Goal: Answer question/provide support: Answer question/provide support

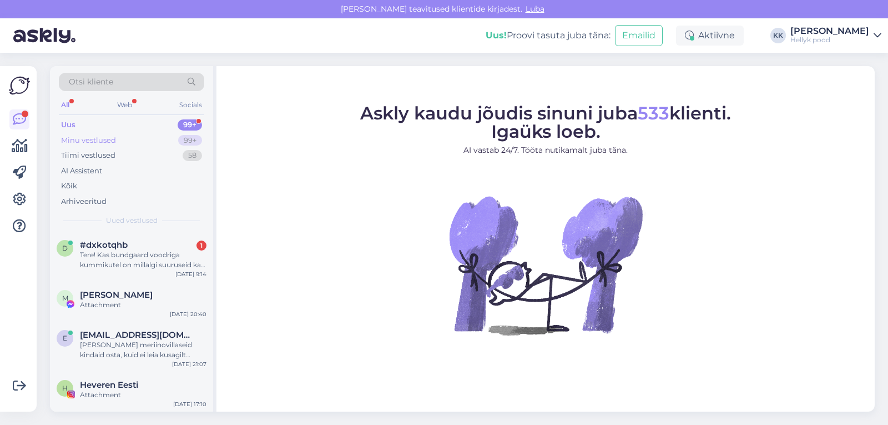
click at [97, 137] on div "Minu vestlused" at bounding box center [88, 140] width 55 height 11
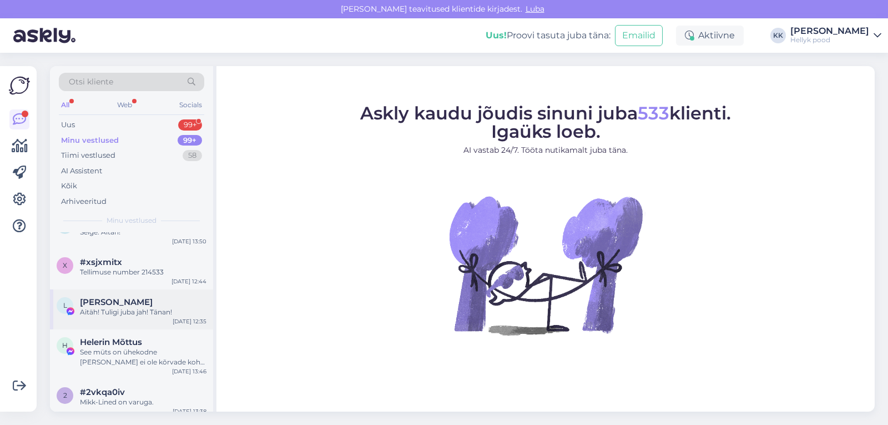
scroll to position [56, 0]
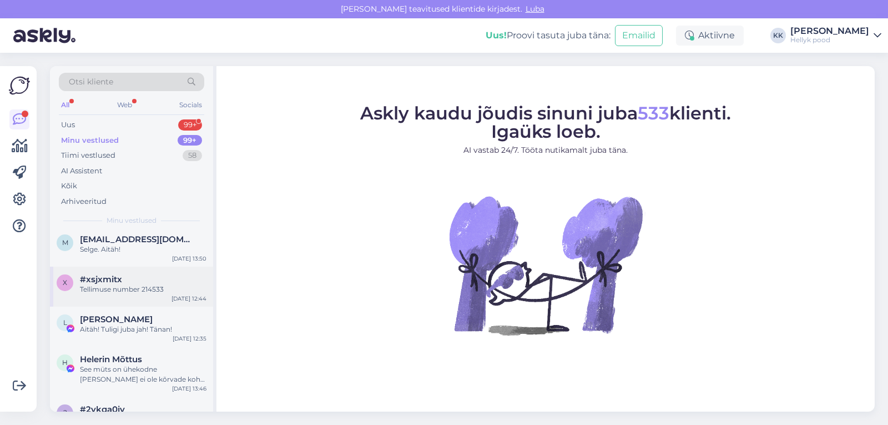
click at [128, 282] on div "#xsjxmitx" at bounding box center [143, 279] width 127 height 10
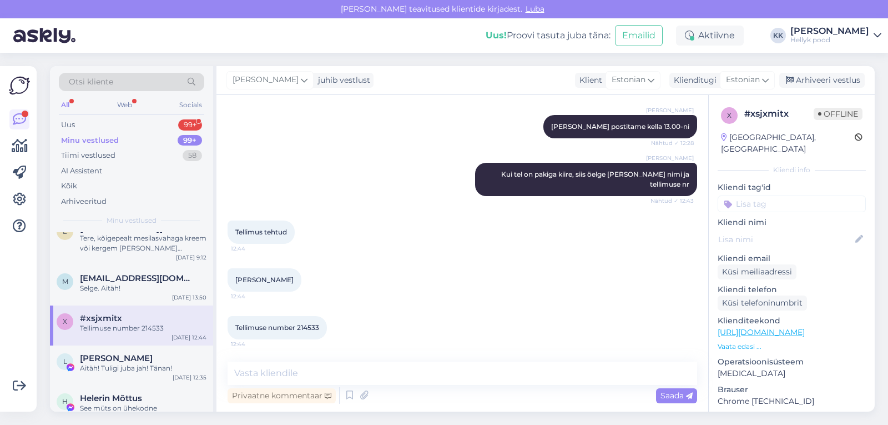
scroll to position [0, 0]
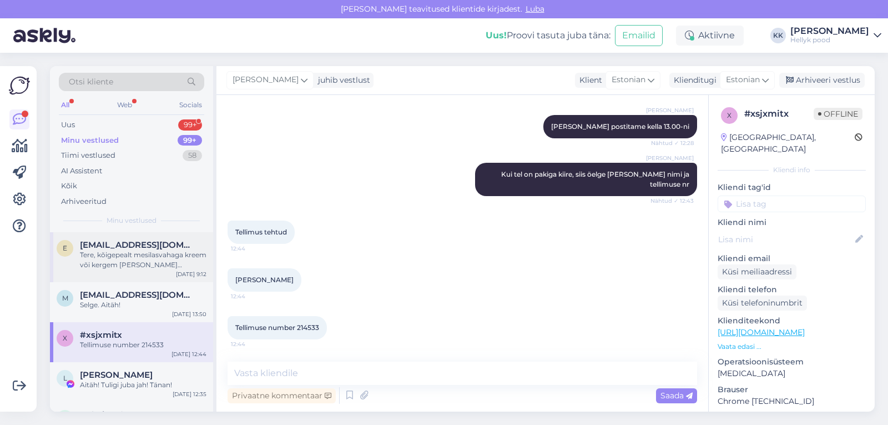
click at [126, 253] on div "Tere, kõigepealt mesilasvahaga kreem või kergem [PERSON_NAME] lisakaitseks impr…" at bounding box center [143, 260] width 127 height 20
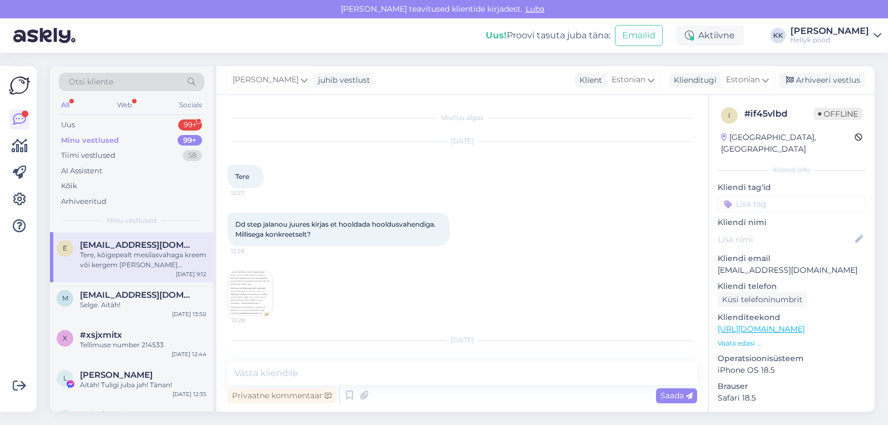
scroll to position [78, 0]
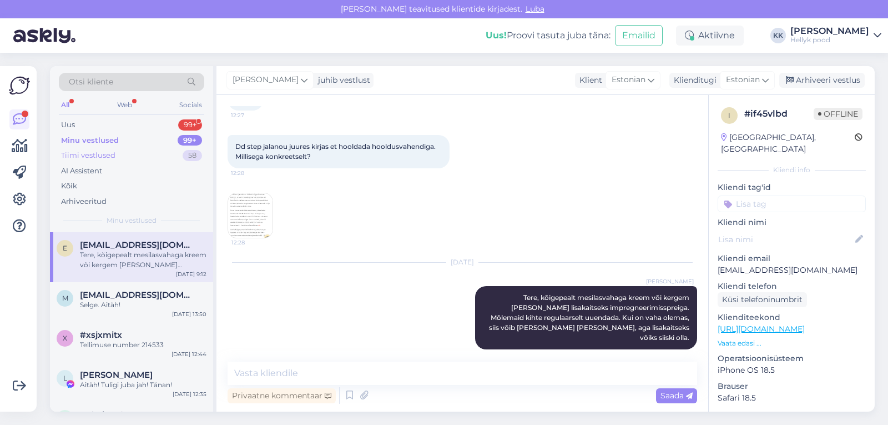
click at [102, 154] on div "Tiimi vestlused" at bounding box center [88, 155] width 54 height 11
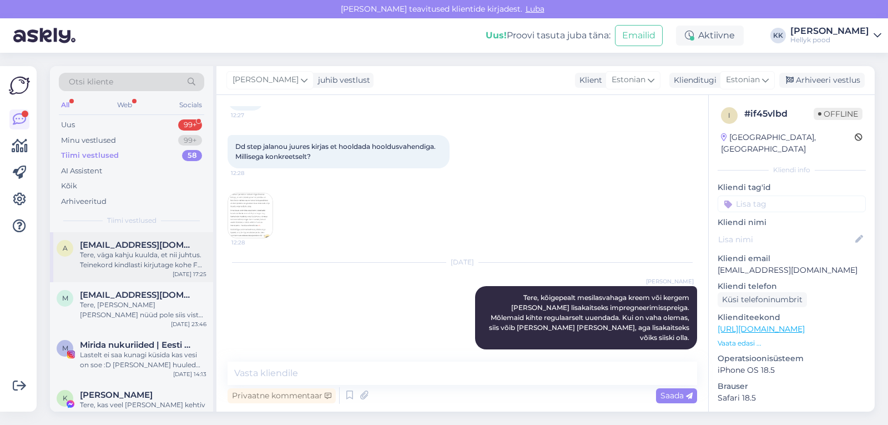
click at [122, 254] on div "Tere, väga kahju kuulda, et nii juhtus. Teinekord kindlasti kirjutage kohe FB, …" at bounding box center [143, 260] width 127 height 20
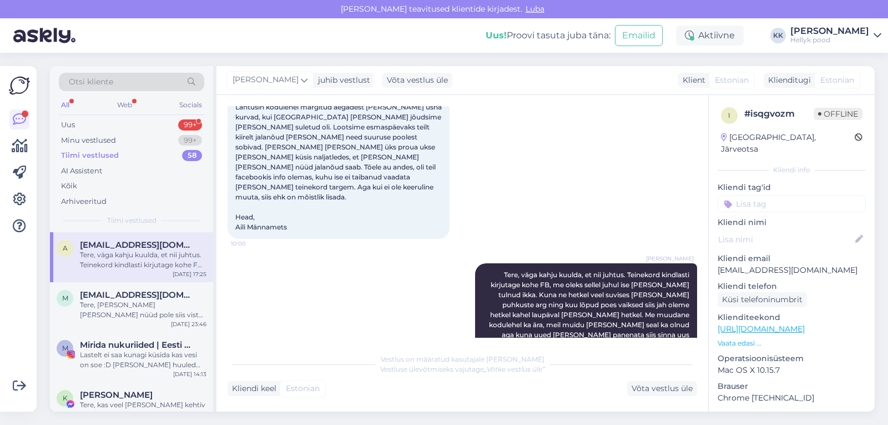
scroll to position [110, 0]
click at [102, 137] on div "Minu vestlused" at bounding box center [88, 140] width 55 height 11
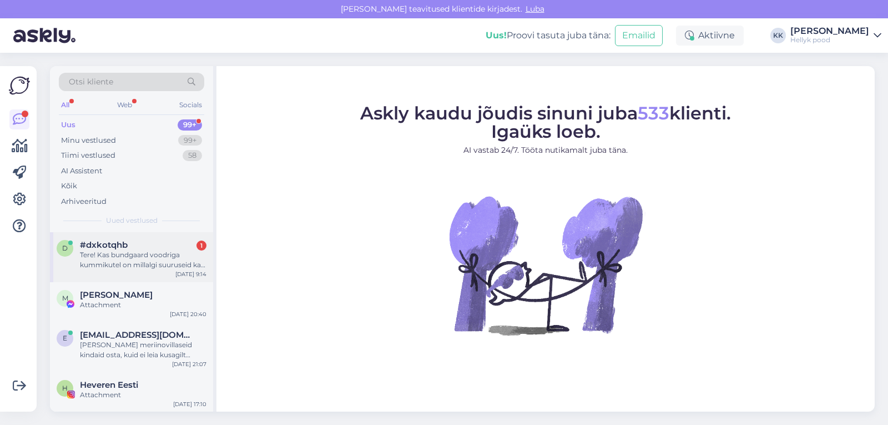
click at [122, 257] on div "Tere! Kas bundgaard voodriga kummikutel on millalgi suuruseid ka juurde tulemas…" at bounding box center [143, 260] width 127 height 20
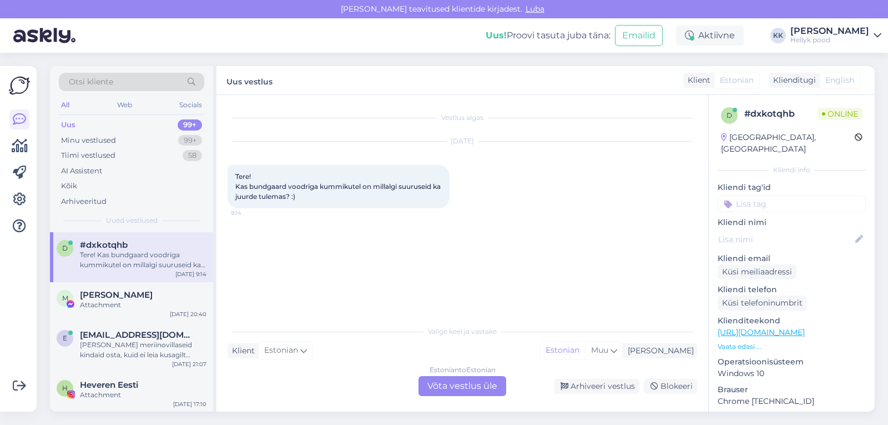
click at [434, 383] on div "Estonian to Estonian Võta vestlus üle" at bounding box center [463, 386] width 88 height 20
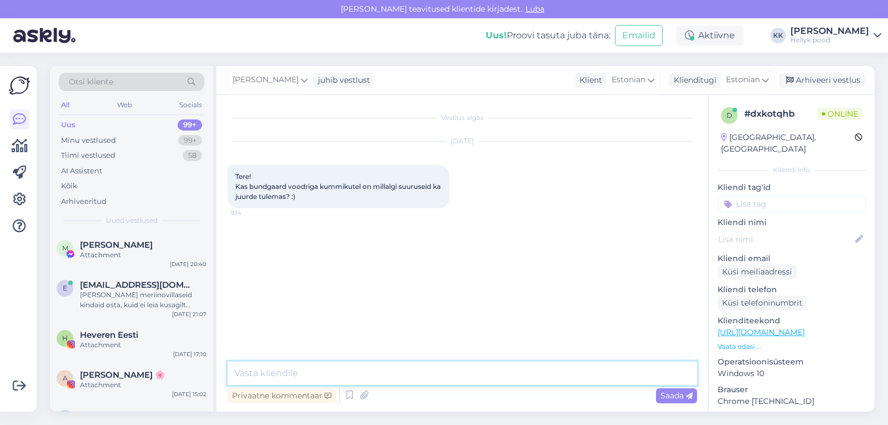
click at [294, 373] on textarea at bounding box center [463, 372] width 470 height 23
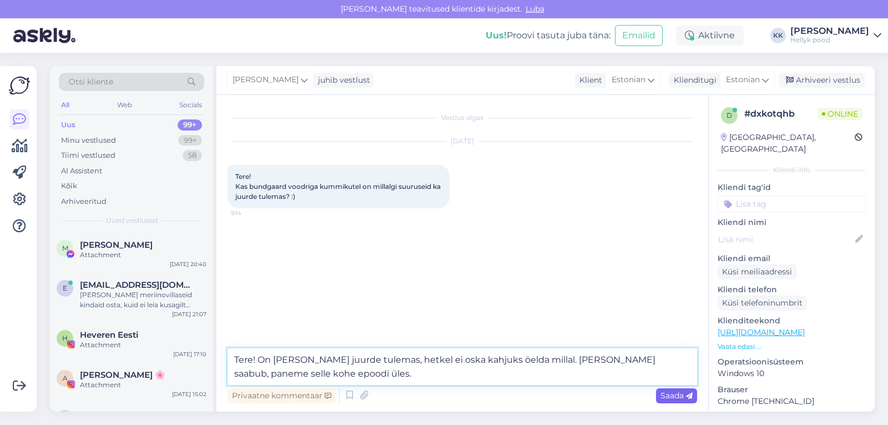
type textarea "Tere! On küll juurde tulemas, hetkel ei oska kahjuks öelda millal. Kui kaup saa…"
click at [663, 399] on span "Saada" at bounding box center [677, 395] width 32 height 10
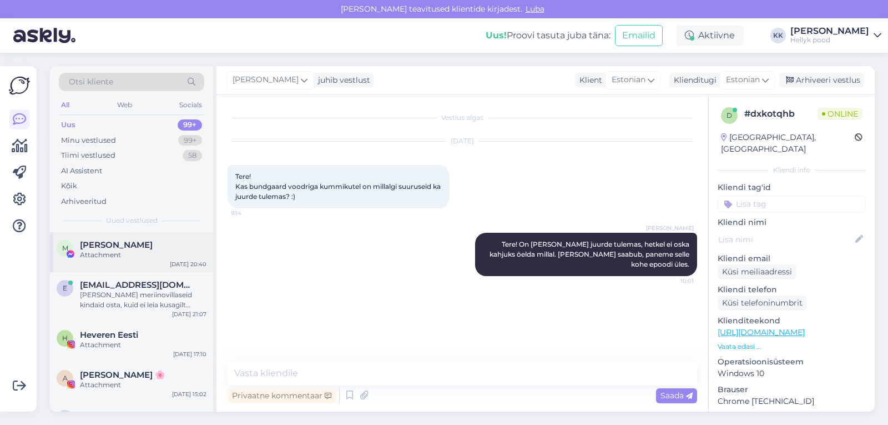
click at [143, 248] on div "[PERSON_NAME]" at bounding box center [143, 245] width 127 height 10
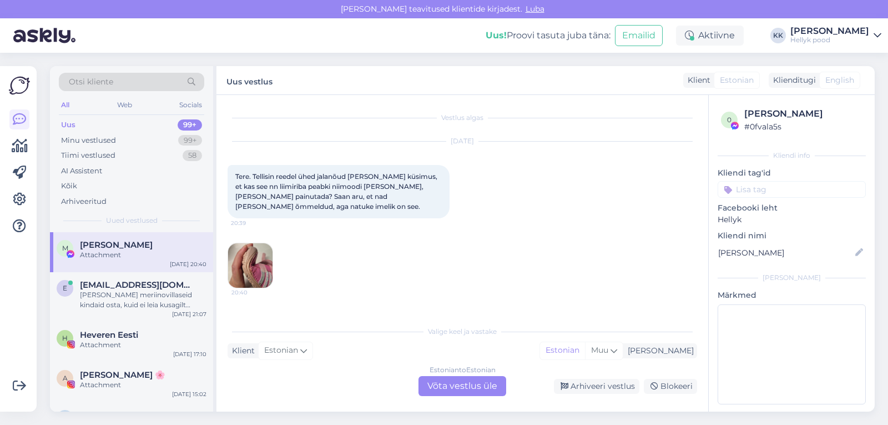
scroll to position [61, 0]
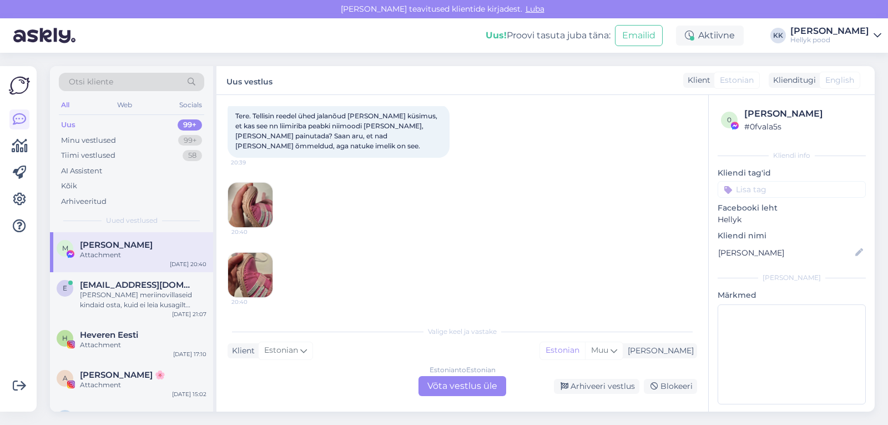
click at [248, 197] on img at bounding box center [250, 205] width 44 height 44
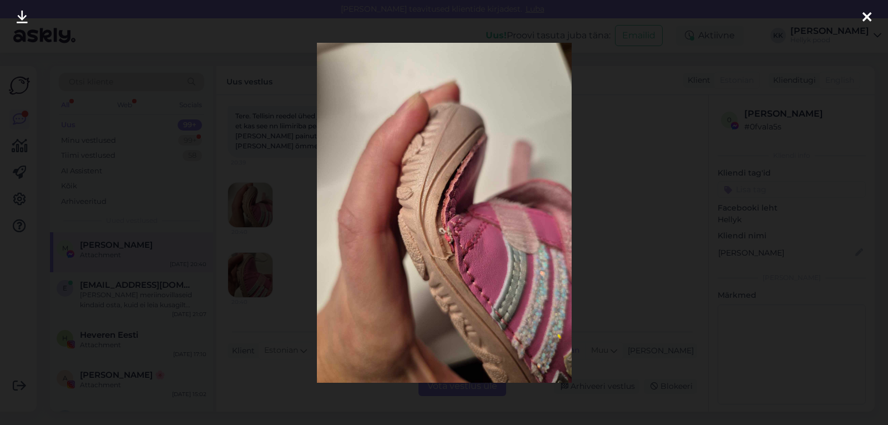
click at [619, 202] on div at bounding box center [444, 212] width 888 height 425
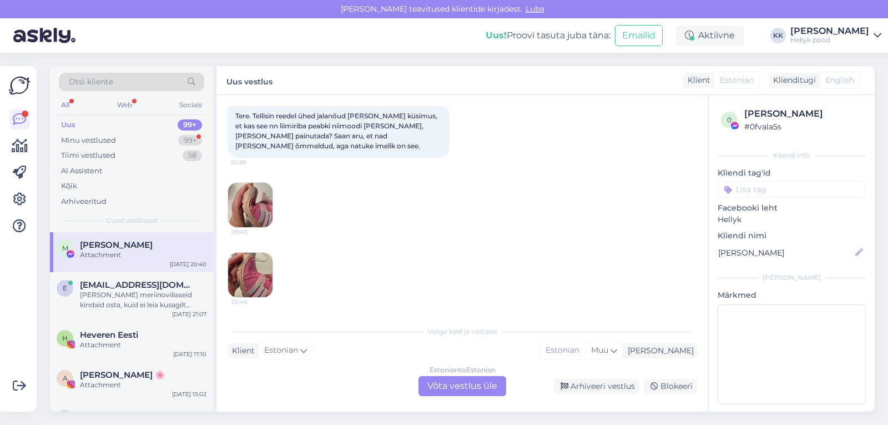
click at [249, 270] on img at bounding box center [250, 275] width 44 height 44
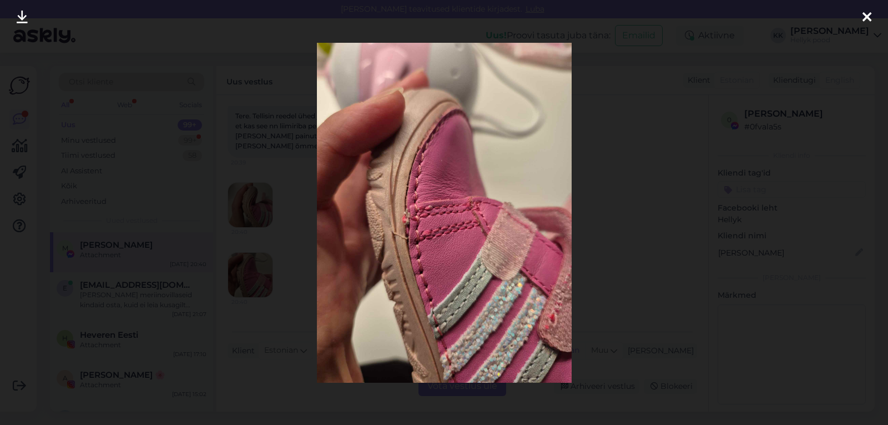
click at [618, 250] on div at bounding box center [444, 212] width 888 height 425
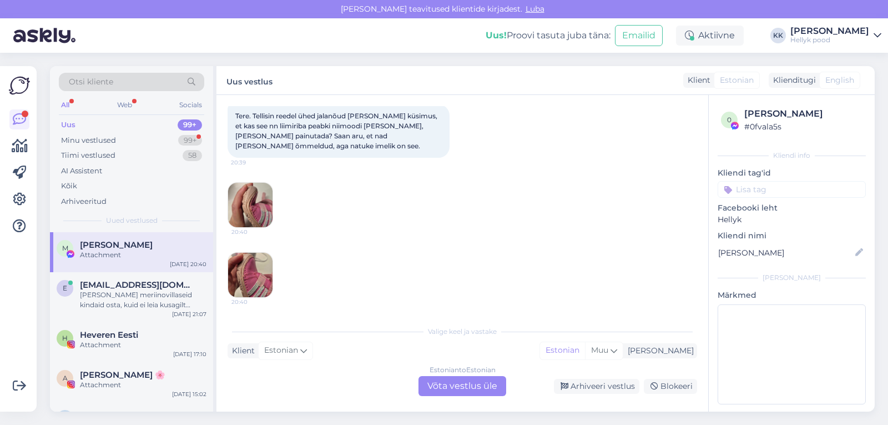
click at [254, 205] on img at bounding box center [250, 205] width 44 height 44
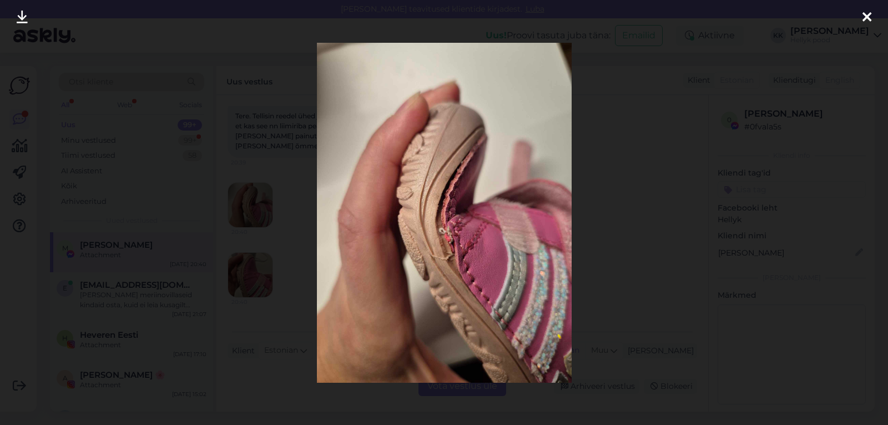
click at [867, 17] on icon at bounding box center [867, 18] width 9 height 14
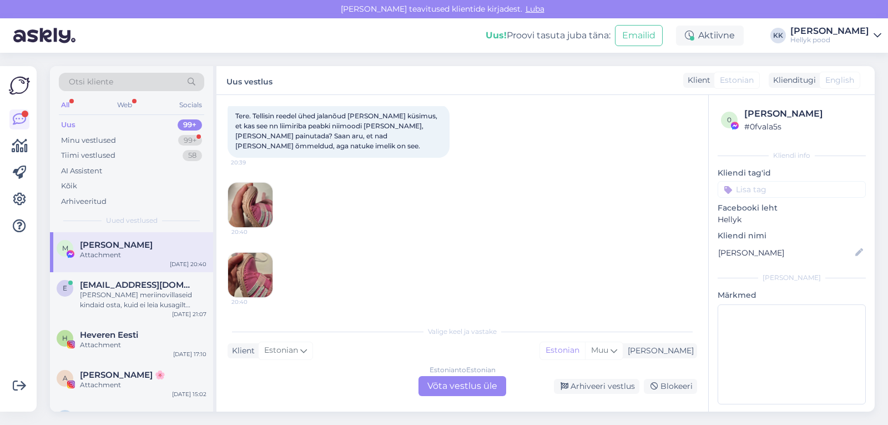
click at [242, 265] on img at bounding box center [250, 275] width 44 height 44
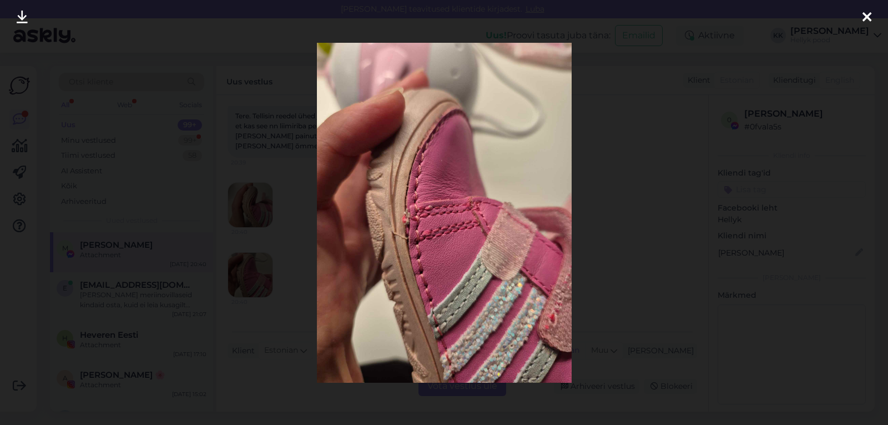
click at [867, 14] on icon at bounding box center [867, 18] width 9 height 14
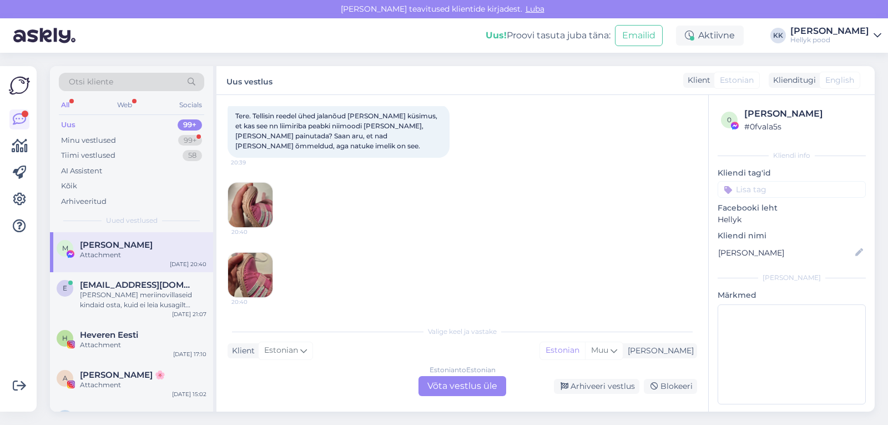
click at [445, 383] on div "Estonian to Estonian Võta vestlus üle" at bounding box center [463, 386] width 88 height 20
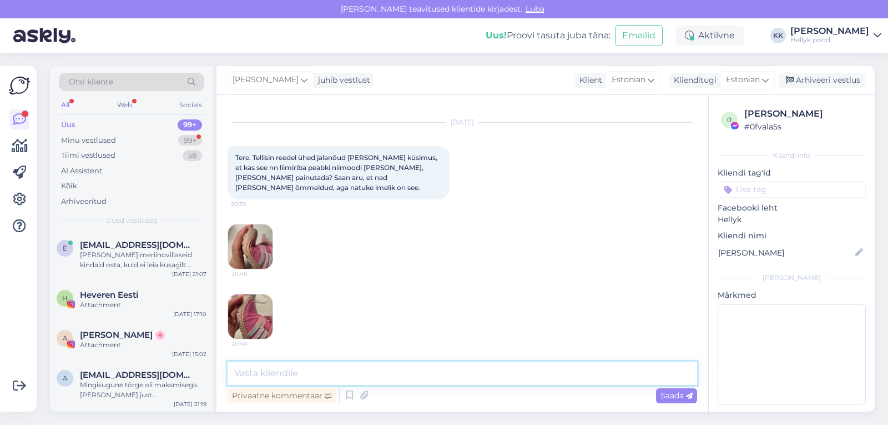
click at [269, 374] on textarea at bounding box center [463, 372] width 470 height 23
click at [244, 243] on img at bounding box center [250, 246] width 44 height 44
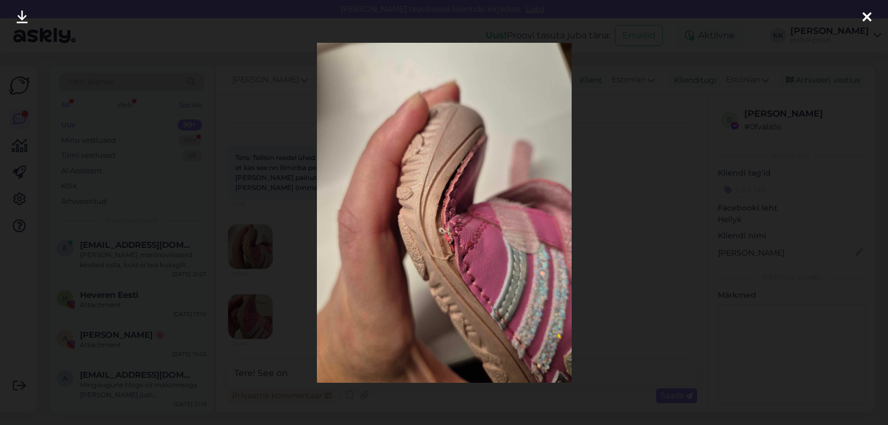
click at [868, 16] on icon at bounding box center [867, 18] width 9 height 14
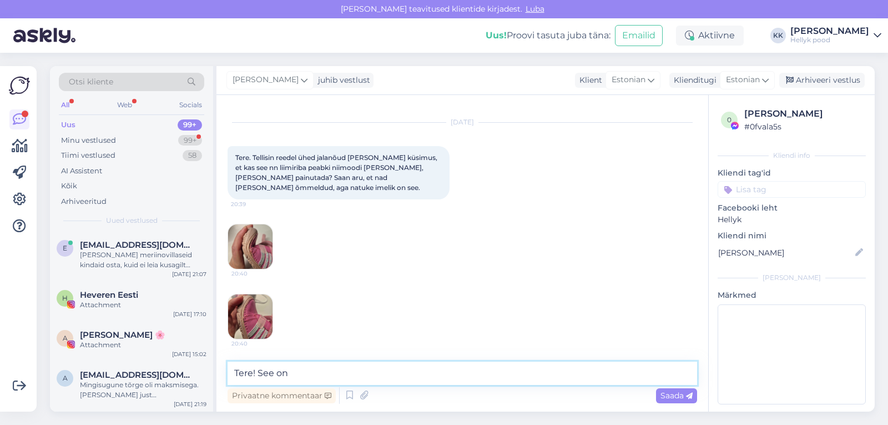
click at [318, 373] on textarea "Tere! See on" at bounding box center [463, 372] width 470 height 23
type textarea "Tere! See on normaalne D.D tossu puhul. Talla osa on tegelikkuses naha all veel…"
click at [669, 397] on span "Saada" at bounding box center [677, 395] width 32 height 10
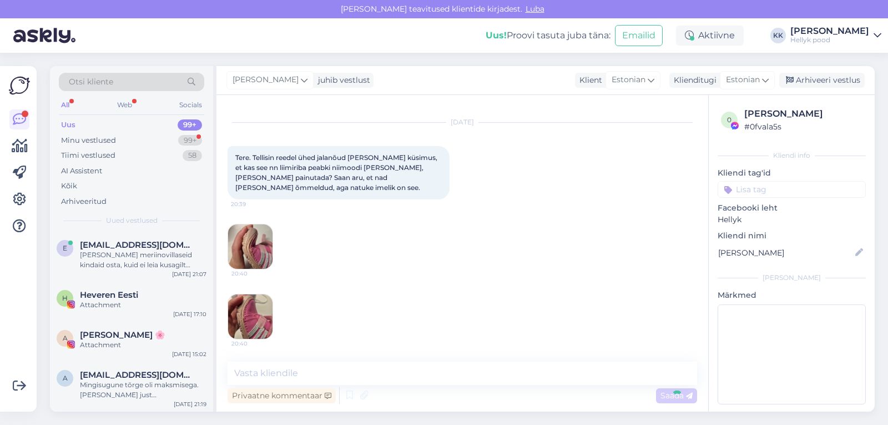
scroll to position [100, 0]
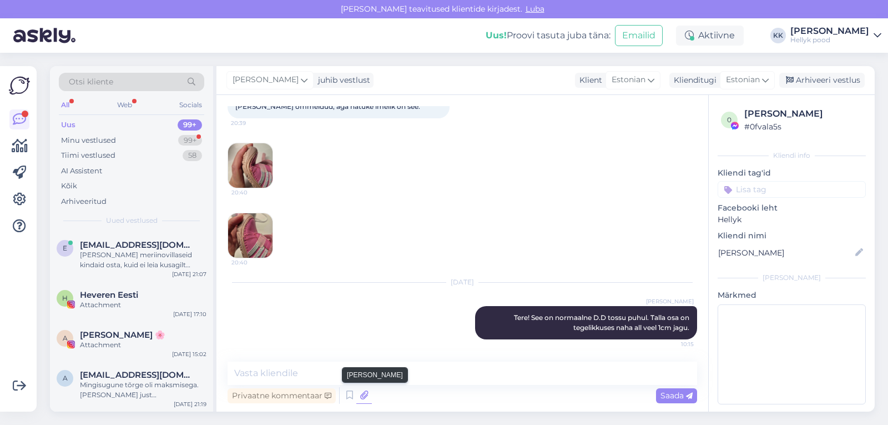
click at [365, 394] on icon at bounding box center [364, 395] width 16 height 17
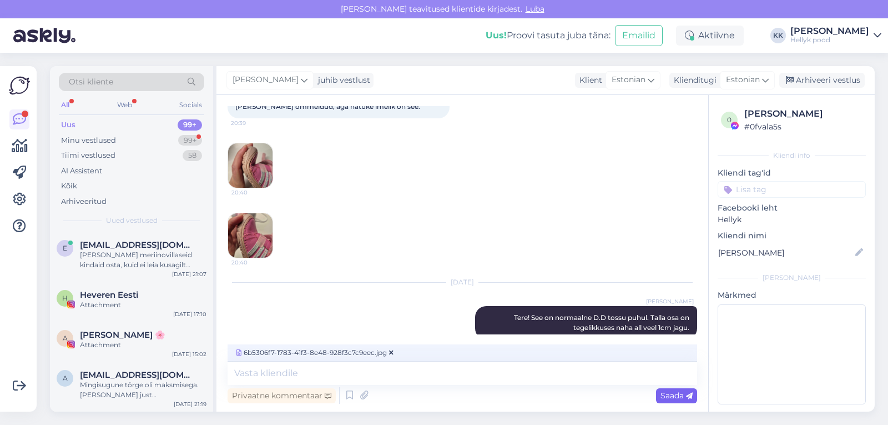
click at [668, 396] on span "Saada" at bounding box center [677, 395] width 32 height 10
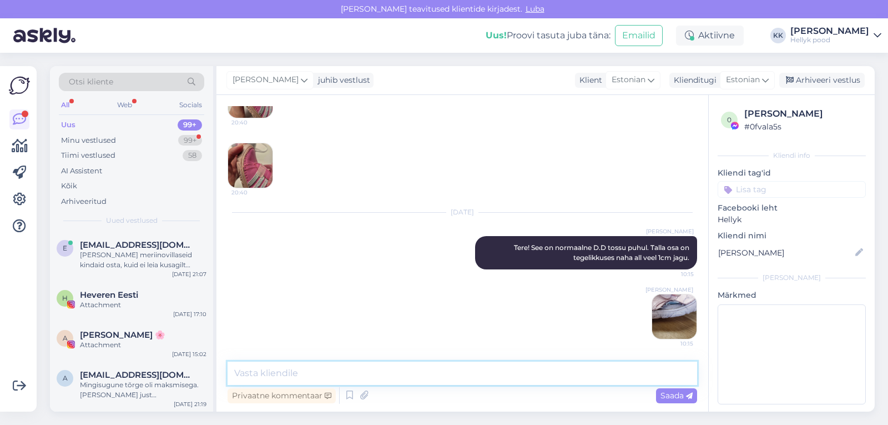
click at [339, 374] on textarea at bounding box center [463, 372] width 470 height 23
click at [255, 160] on img at bounding box center [250, 165] width 44 height 44
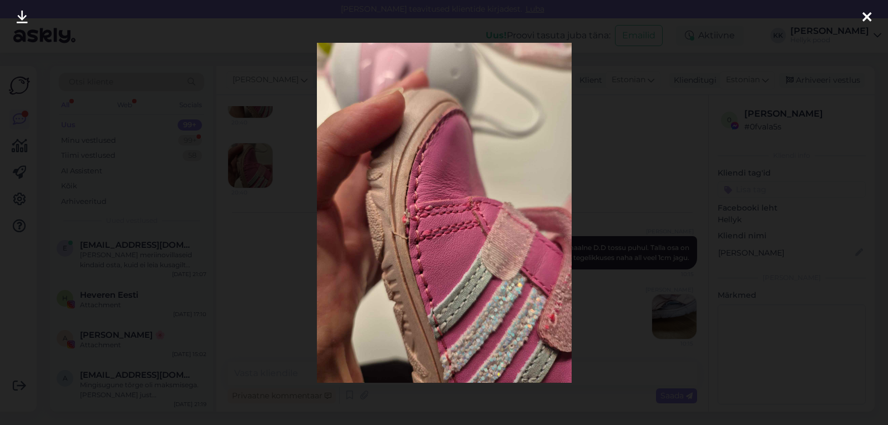
click at [870, 14] on icon at bounding box center [867, 18] width 9 height 14
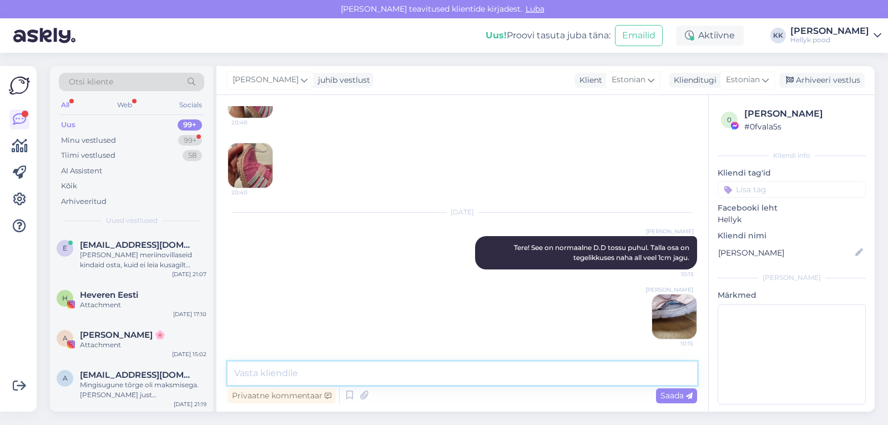
click at [349, 371] on textarea at bounding box center [463, 372] width 470 height 23
type textarea "Panin teile näite ka pildina."
click at [668, 394] on span "Saada" at bounding box center [677, 395] width 32 height 10
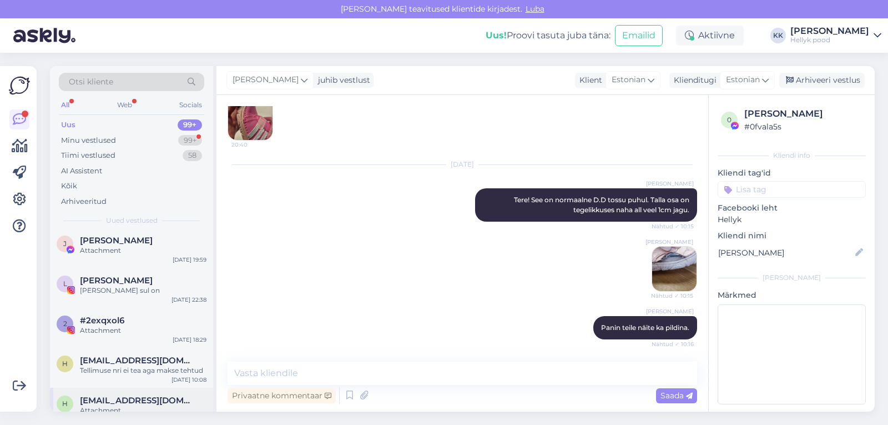
scroll to position [167, 0]
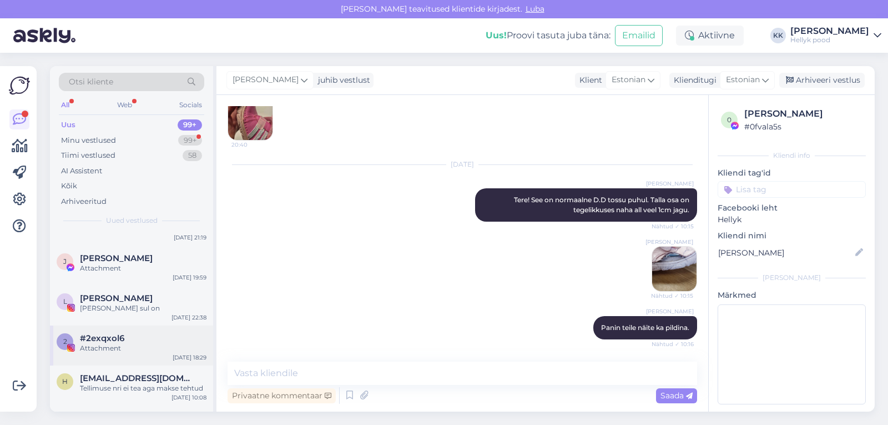
click at [113, 336] on span "#2exqxol6" at bounding box center [102, 338] width 44 height 10
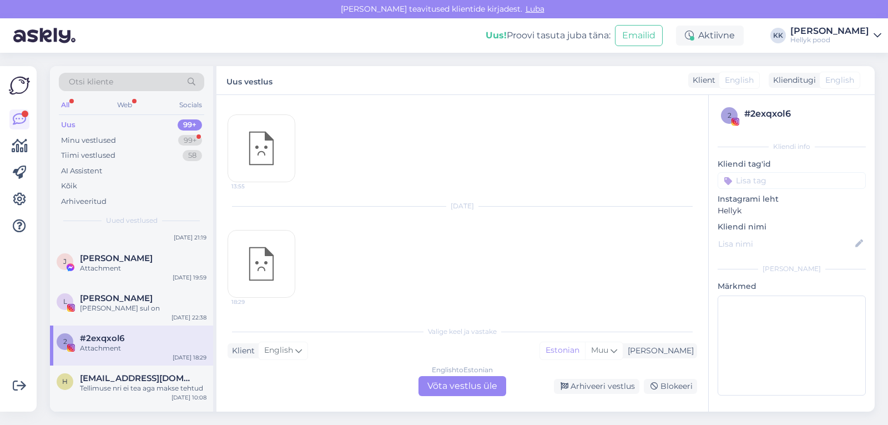
scroll to position [0, 0]
click at [109, 303] on span "[PERSON_NAME]" at bounding box center [116, 298] width 73 height 10
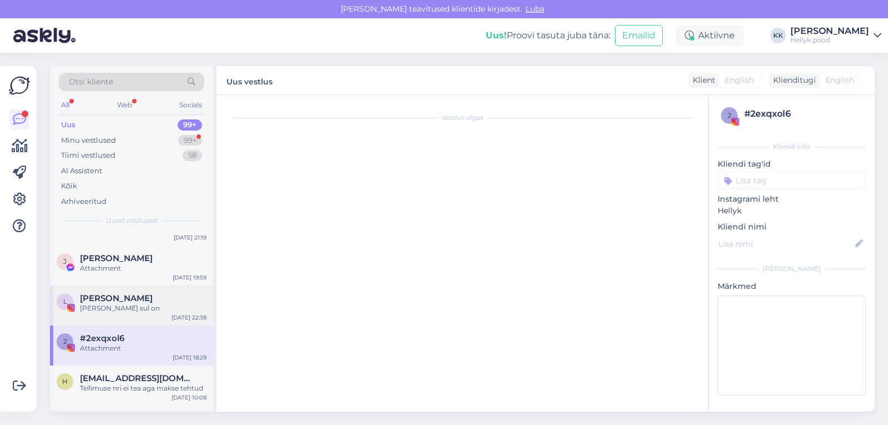
scroll to position [76, 0]
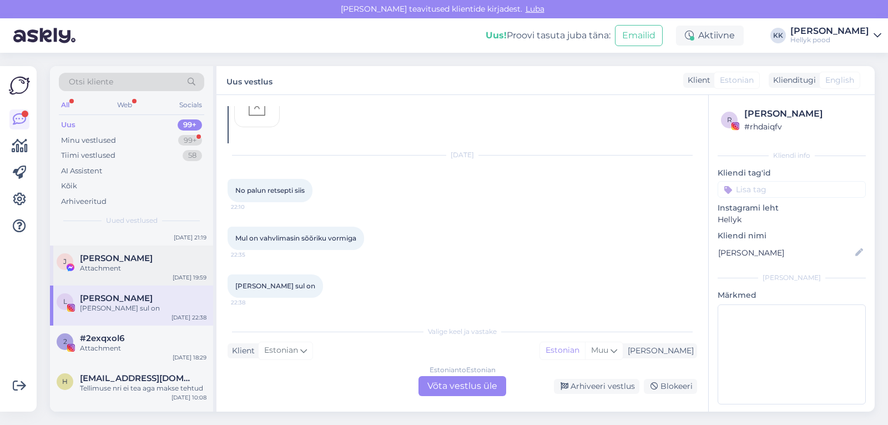
click at [107, 259] on span "[PERSON_NAME]" at bounding box center [116, 258] width 73 height 10
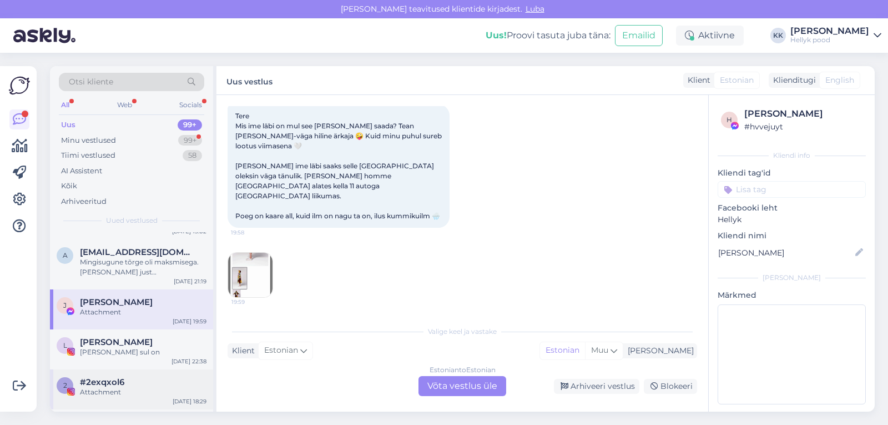
scroll to position [111, 0]
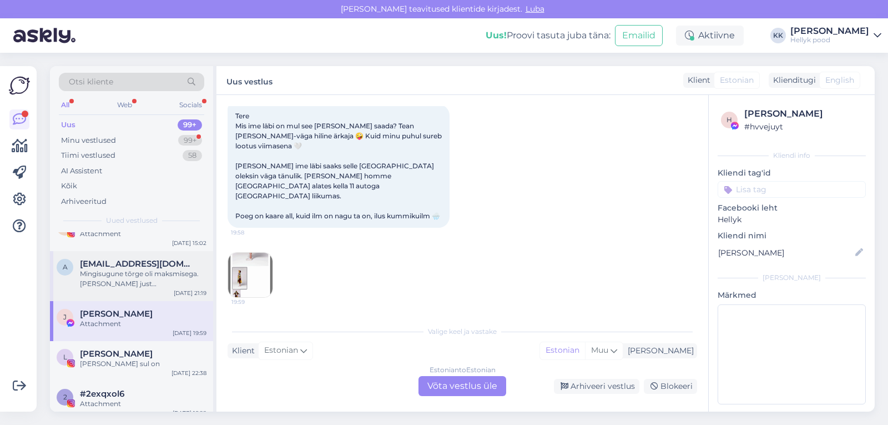
click at [132, 274] on div "Mingisugune tõrge oli maksmisega. [PERSON_NAME] just [PERSON_NAME] teavitus, et…" at bounding box center [143, 279] width 127 height 20
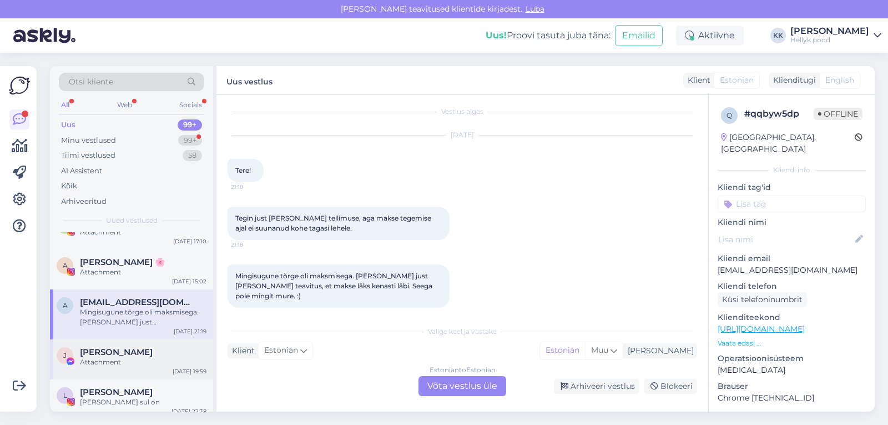
scroll to position [56, 0]
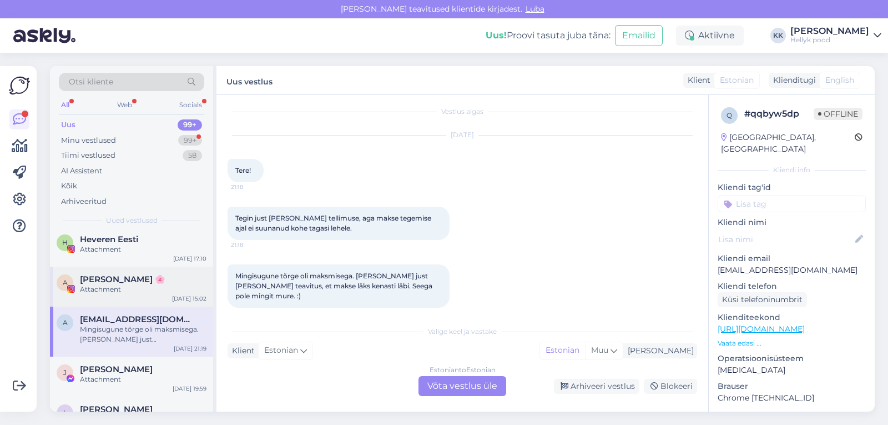
click at [131, 283] on div "[PERSON_NAME] 🌸" at bounding box center [143, 279] width 127 height 10
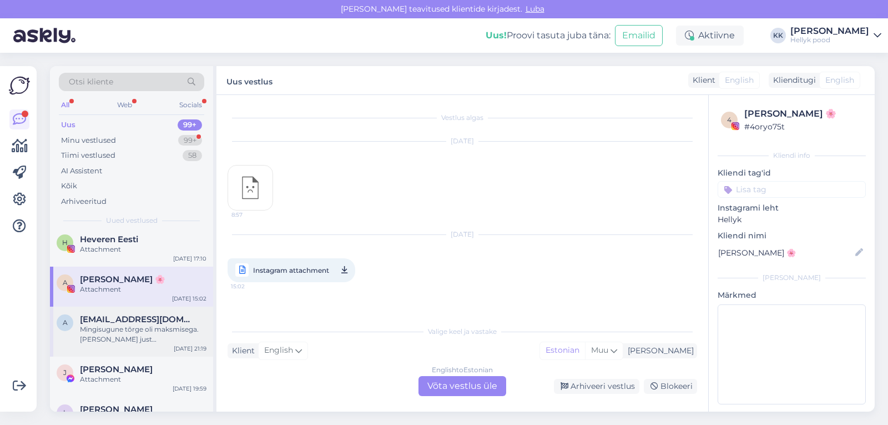
scroll to position [0, 0]
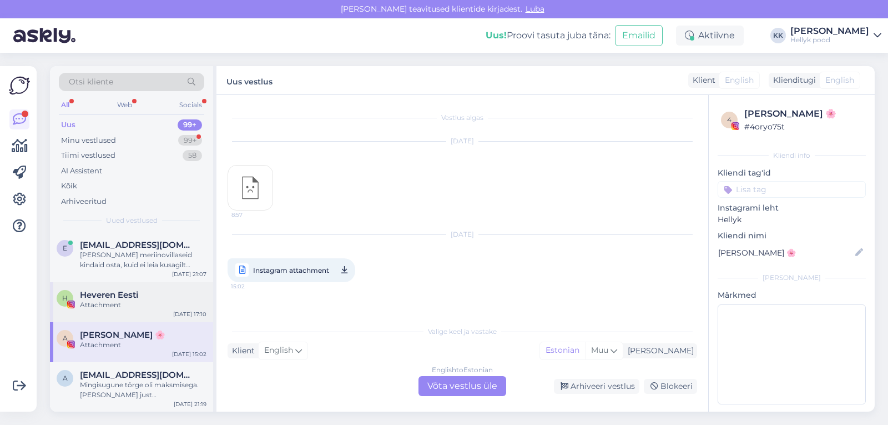
click at [129, 297] on span "Heveren Eesti" at bounding box center [109, 295] width 58 height 10
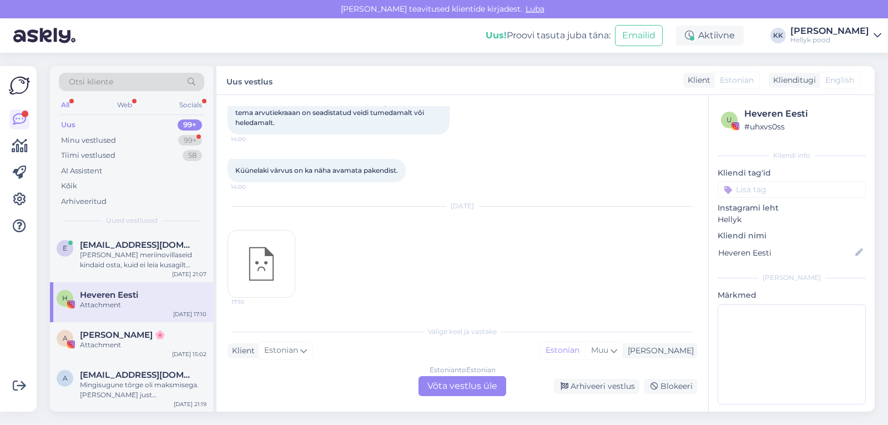
scroll to position [243, 0]
click at [125, 256] on div "Soovin meriinovillaseid kindaid osta, kuid ei leia kusagilt kinnaste suurusi. M…" at bounding box center [143, 260] width 127 height 20
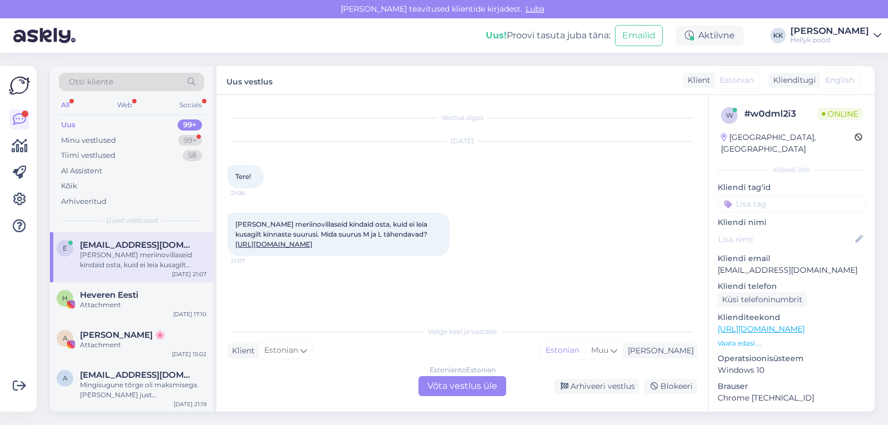
click at [313, 245] on link "https://hellyk.ee/toode/joha-meriinovillased-sormkindad-must/" at bounding box center [273, 244] width 77 height 8
click at [91, 142] on div "Minu vestlused" at bounding box center [88, 140] width 55 height 11
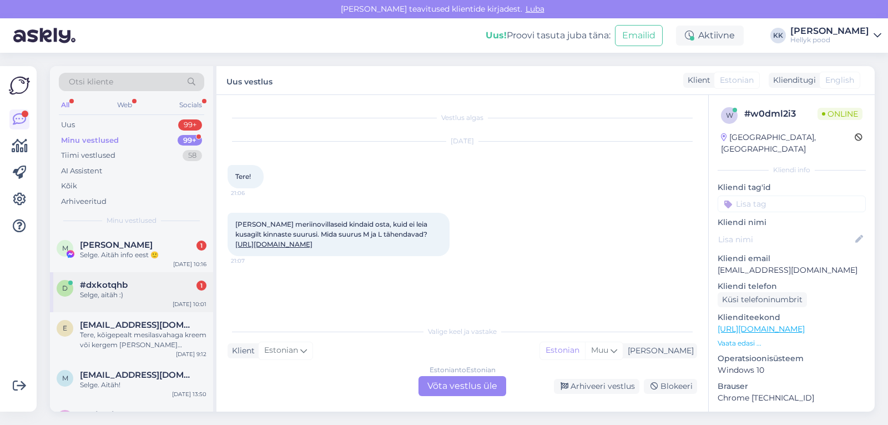
click at [110, 283] on span "#dxkotqhb" at bounding box center [104, 285] width 48 height 10
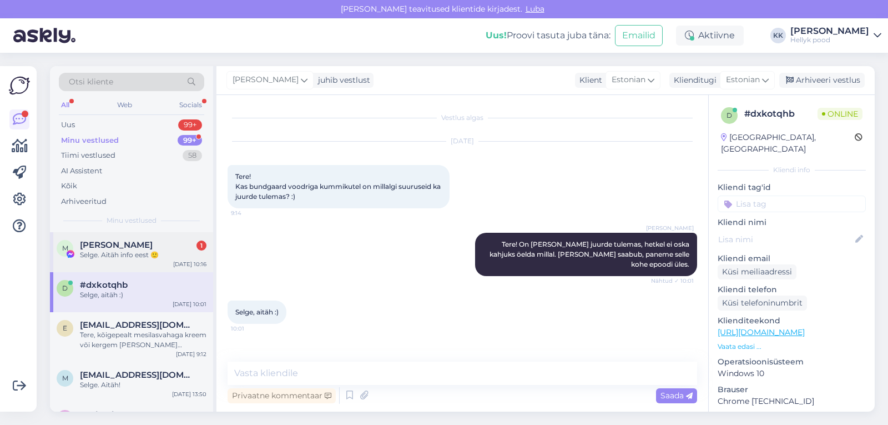
click at [110, 249] on span "Maiken Truss" at bounding box center [116, 245] width 73 height 10
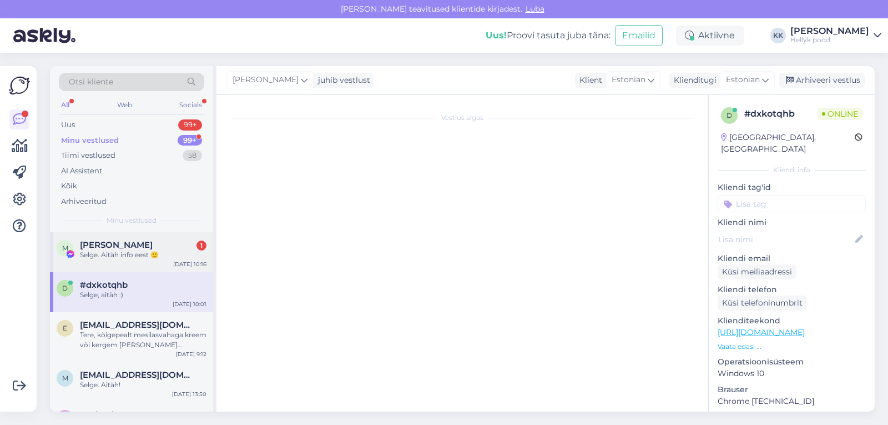
scroll to position [265, 0]
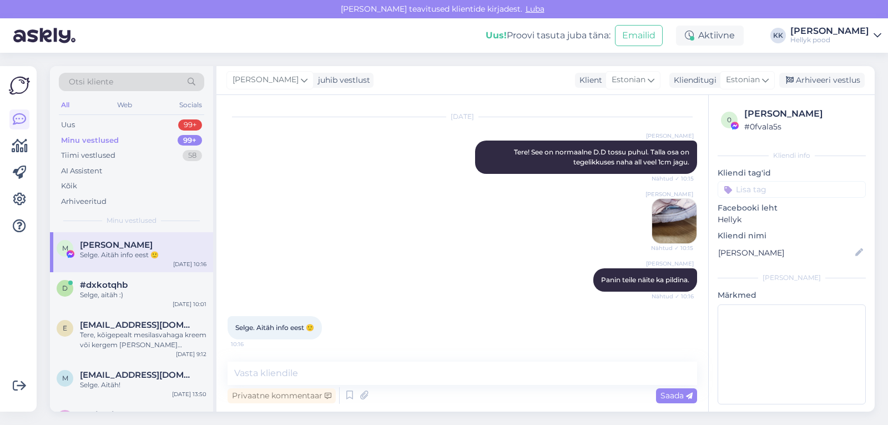
click at [670, 214] on img at bounding box center [674, 221] width 44 height 44
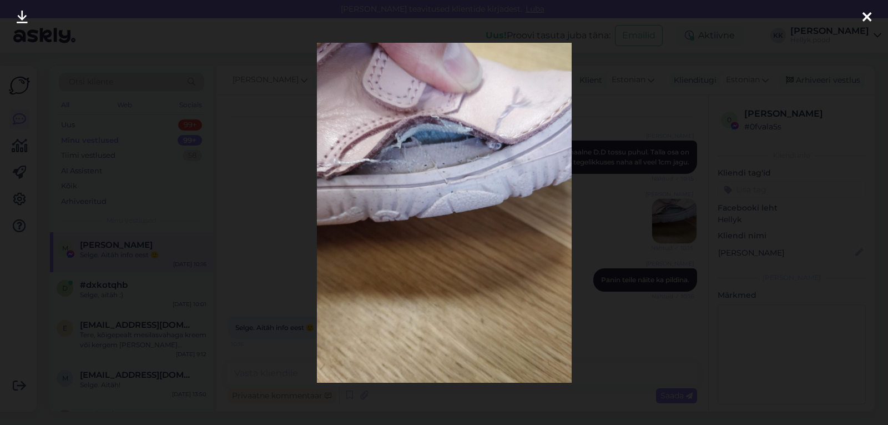
click at [867, 17] on icon at bounding box center [867, 18] width 9 height 14
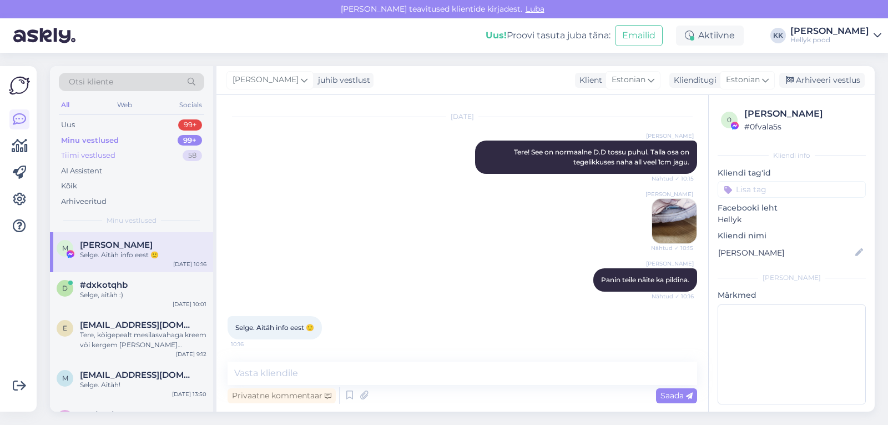
click at [99, 153] on div "Tiimi vestlused" at bounding box center [88, 155] width 54 height 11
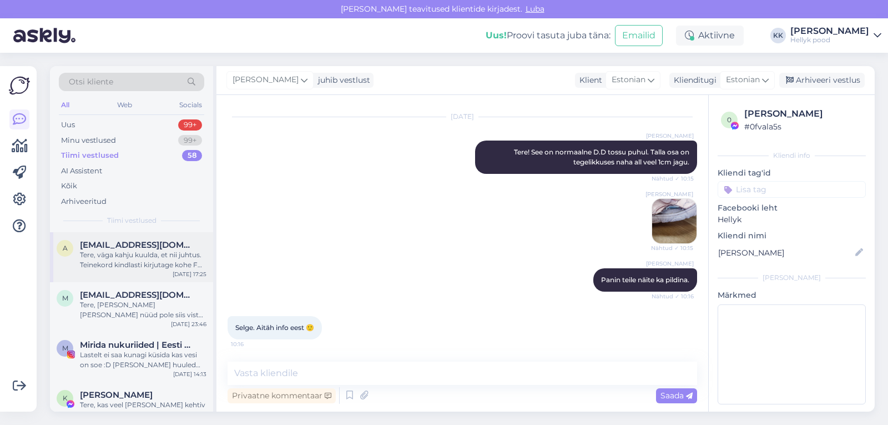
click at [117, 250] on div "Tere, väga kahju kuulda, et nii juhtus. Teinekord kindlasti kirjutage kohe FB, …" at bounding box center [143, 260] width 127 height 20
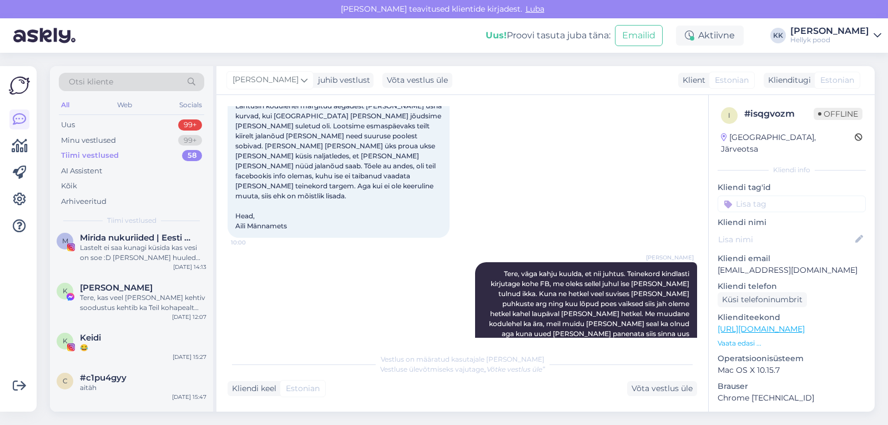
scroll to position [111, 0]
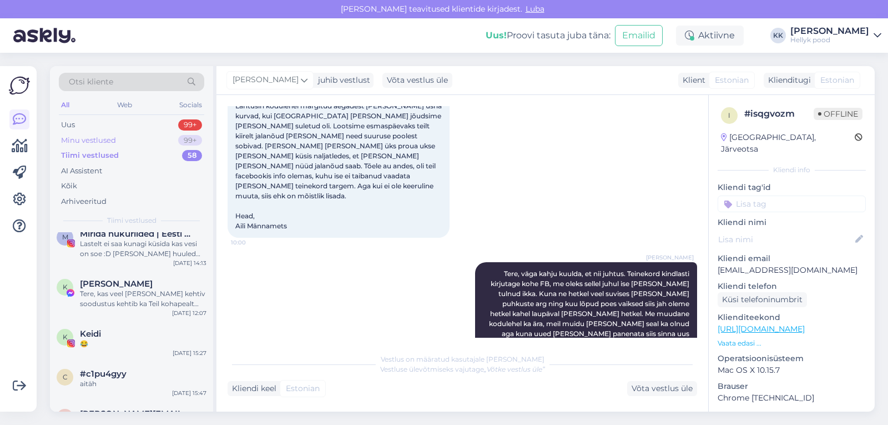
click at [98, 139] on div "Minu vestlused" at bounding box center [88, 140] width 55 height 11
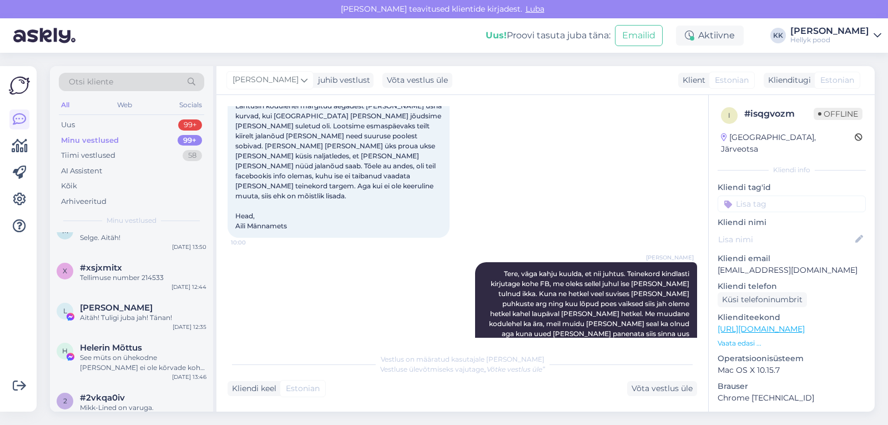
scroll to position [167, 0]
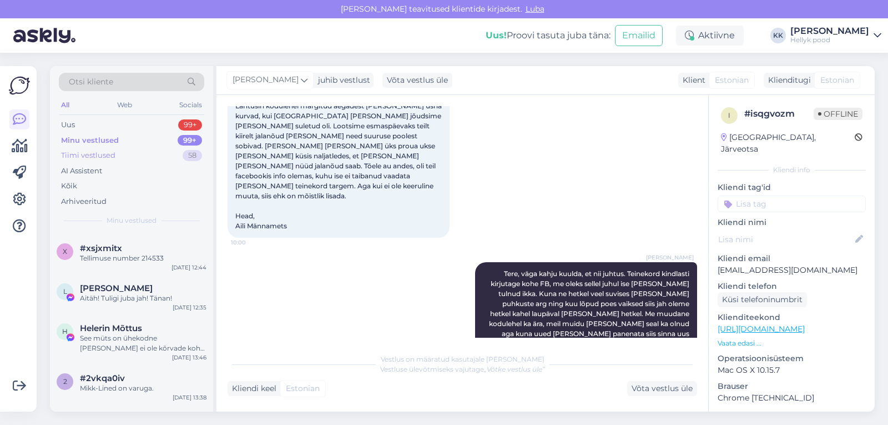
click at [92, 153] on div "Tiimi vestlused" at bounding box center [88, 155] width 54 height 11
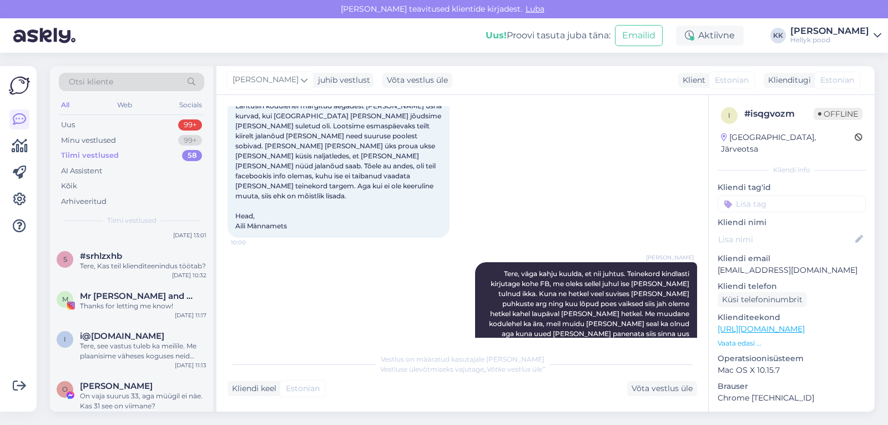
scroll to position [444, 0]
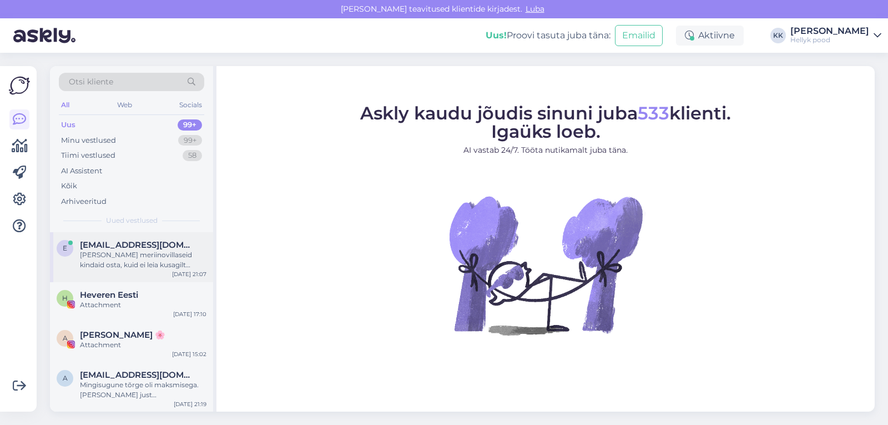
click at [137, 251] on div "[PERSON_NAME] meriinovillaseid kindaid osta, kuid ei leia kusagilt kinnaste suu…" at bounding box center [143, 260] width 127 height 20
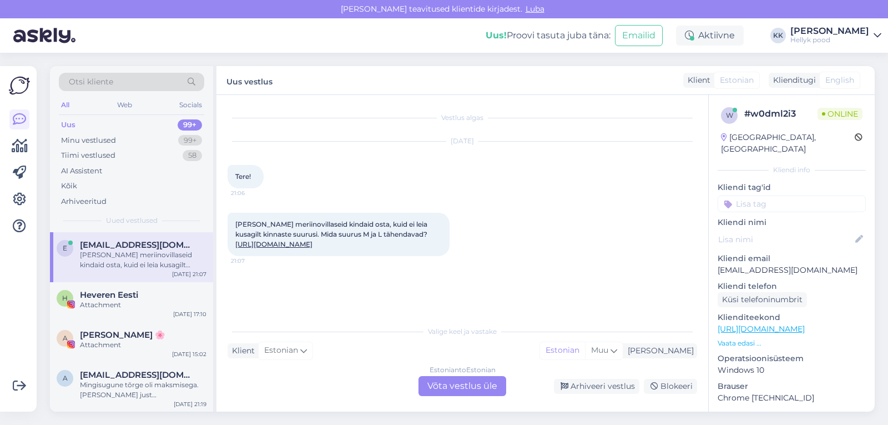
click at [313, 247] on link "[URL][DOMAIN_NAME]" at bounding box center [273, 244] width 77 height 8
click at [449, 384] on div "Estonian to Estonian Võta vestlus üle" at bounding box center [463, 386] width 88 height 20
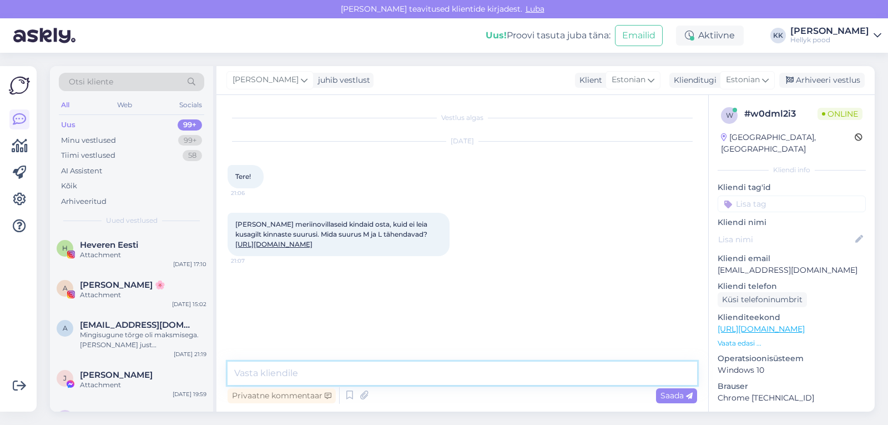
click at [286, 371] on textarea at bounding box center [463, 372] width 470 height 23
click at [313, 241] on link "https://hellyk.ee/toode/joha-meriinovillased-sormkindad-must/" at bounding box center [273, 244] width 77 height 8
click at [480, 373] on textarea "Tere! Tootja ei ole kahjuks andnud täpseid mõõte" at bounding box center [463, 372] width 470 height 23
type textarea "Tere! Tootja ei ole kahjuks andnud täpseid mõõte, aga M suurus sobib pigem kits…"
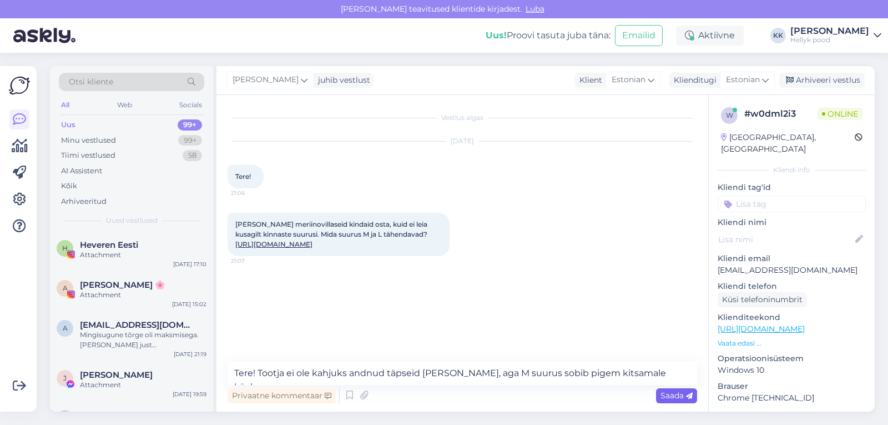
click at [675, 396] on span "Saada" at bounding box center [677, 395] width 32 height 10
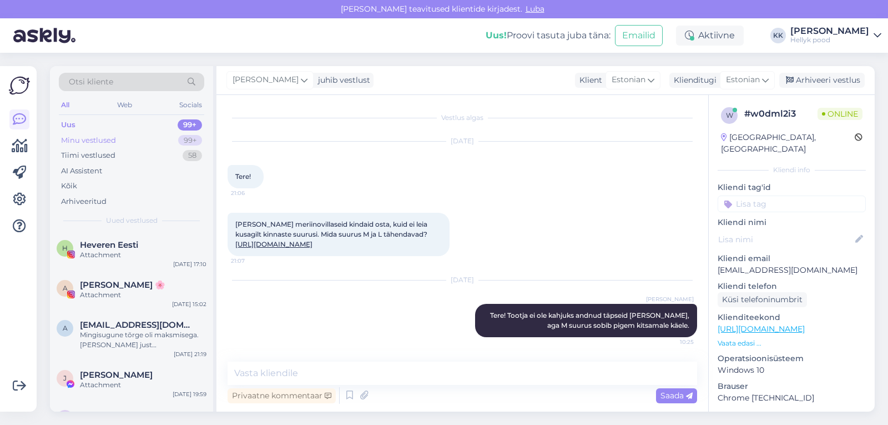
click at [98, 137] on div "Minu vestlused" at bounding box center [88, 140] width 55 height 11
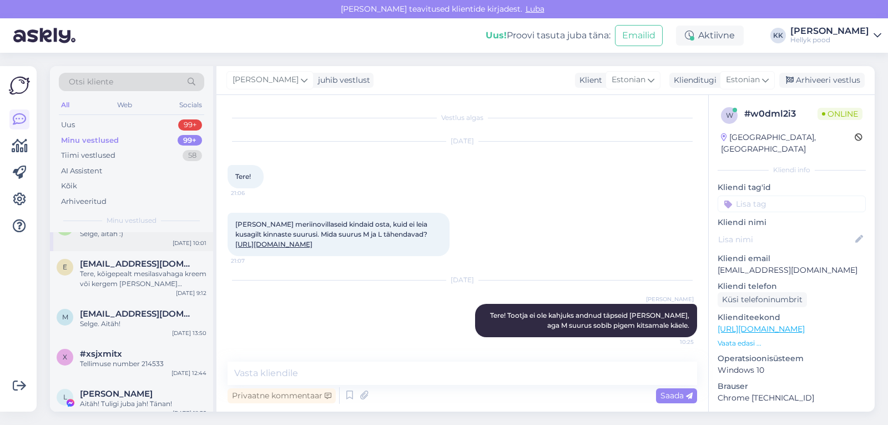
scroll to position [56, 0]
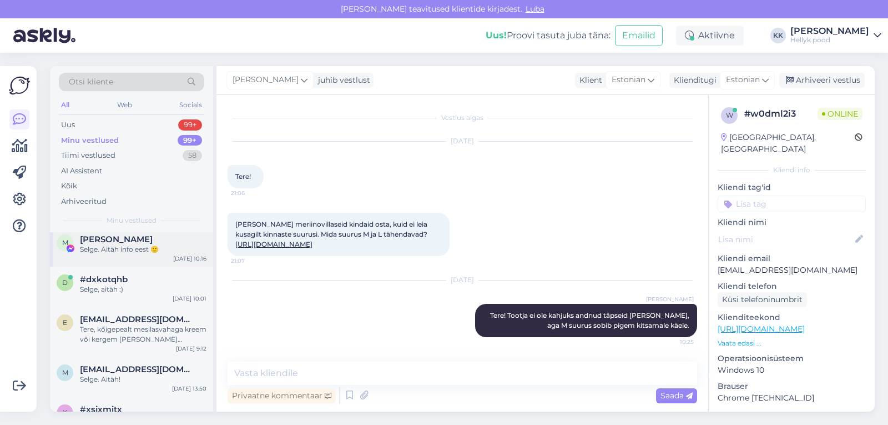
click at [128, 244] on div "Selge. Aitäh info eest 🙂" at bounding box center [143, 249] width 127 height 10
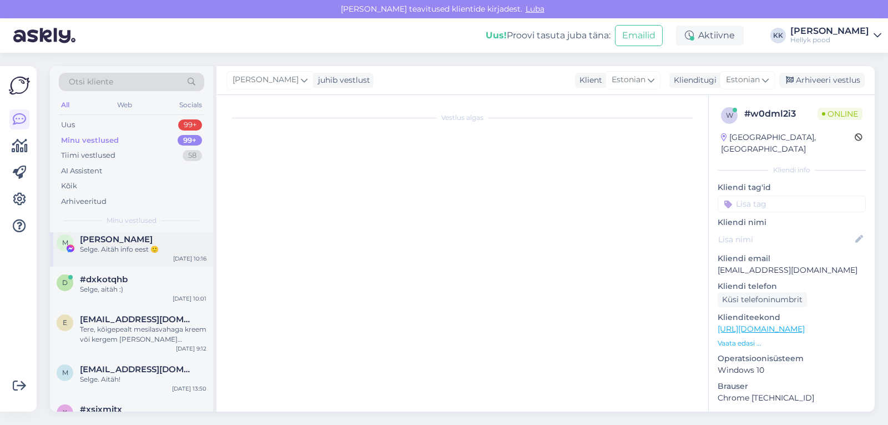
scroll to position [265, 0]
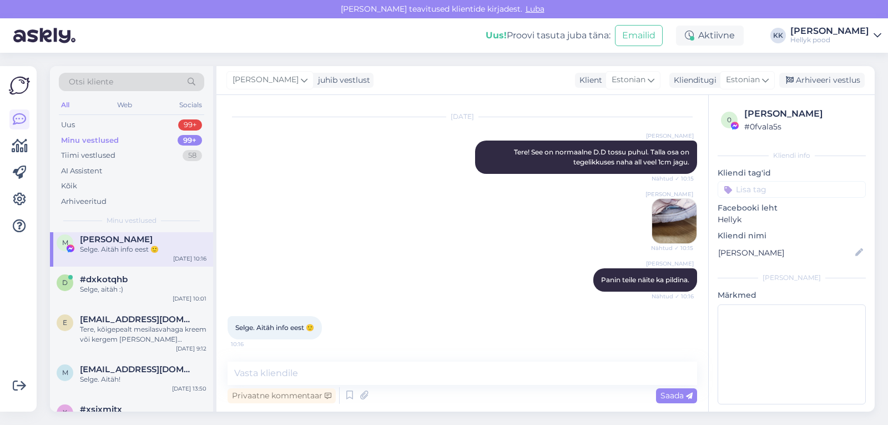
click at [664, 215] on img at bounding box center [674, 221] width 44 height 44
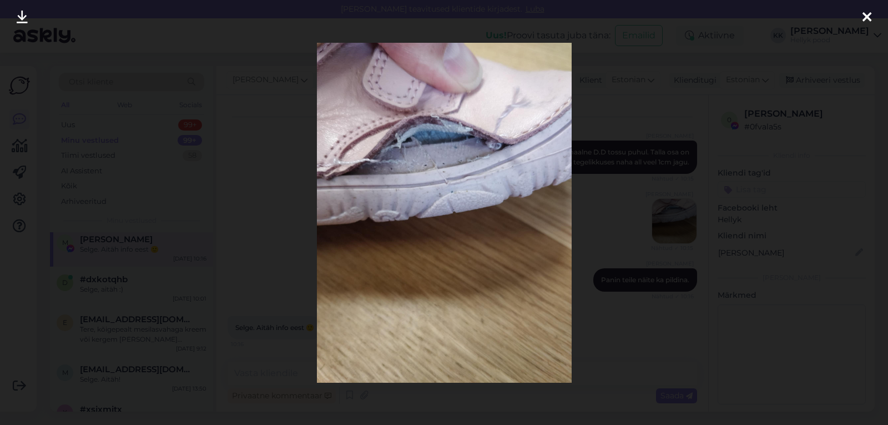
click at [866, 14] on icon at bounding box center [867, 18] width 9 height 14
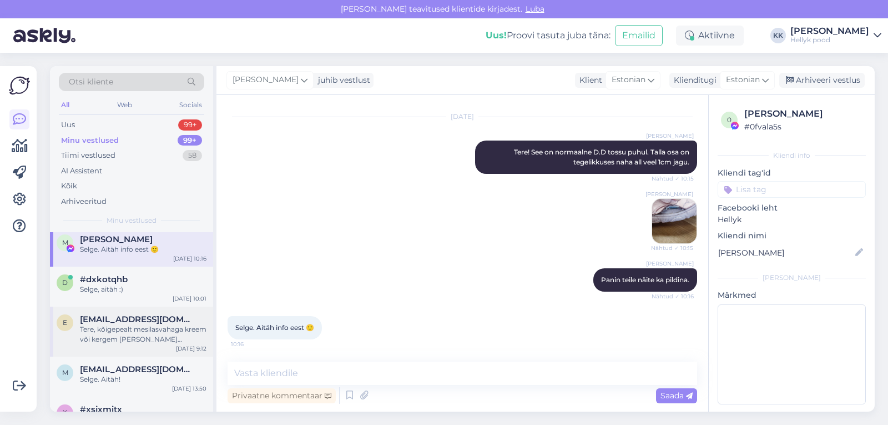
click at [140, 327] on div "Tere, kõigepealt mesilasvahaga kreem või kergem vaha ja lisakaitseks impregneer…" at bounding box center [143, 334] width 127 height 20
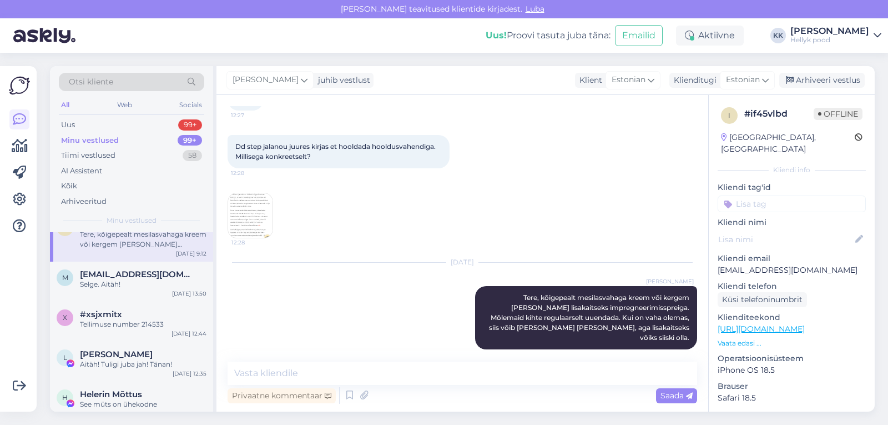
scroll to position [167, 0]
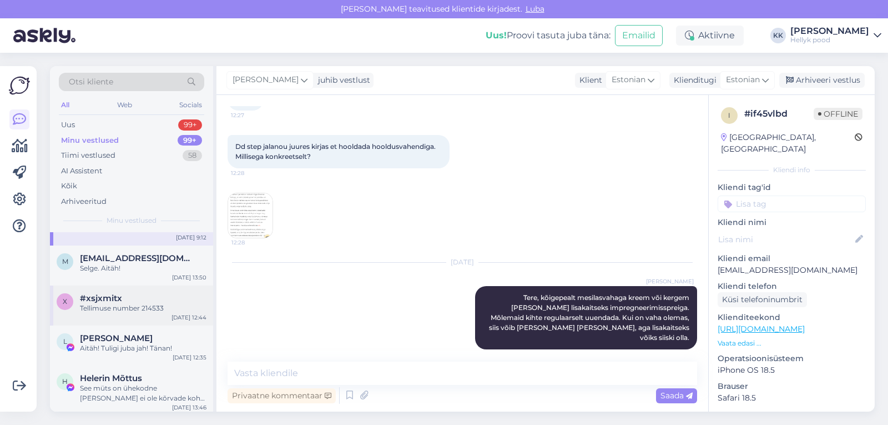
click at [137, 303] on div "#xsjxmitx" at bounding box center [143, 298] width 127 height 10
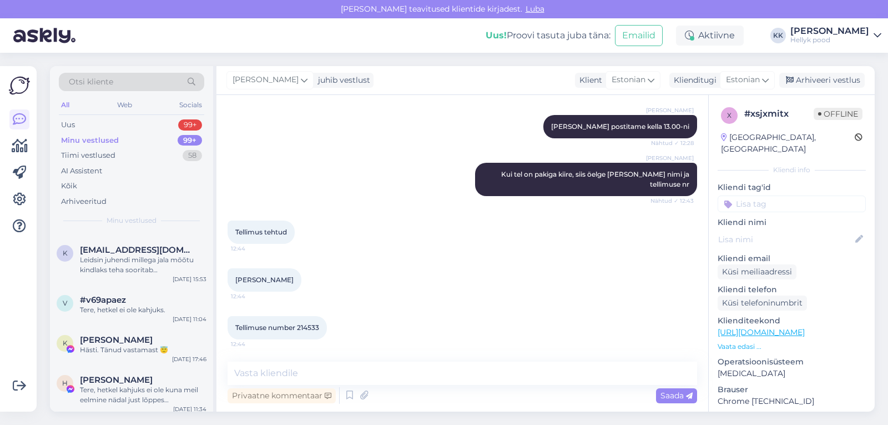
scroll to position [444, 0]
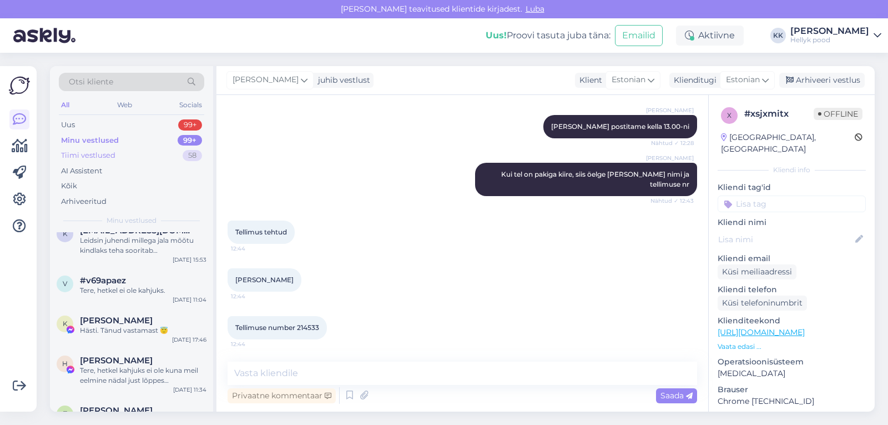
click at [99, 153] on div "Tiimi vestlused" at bounding box center [88, 155] width 54 height 11
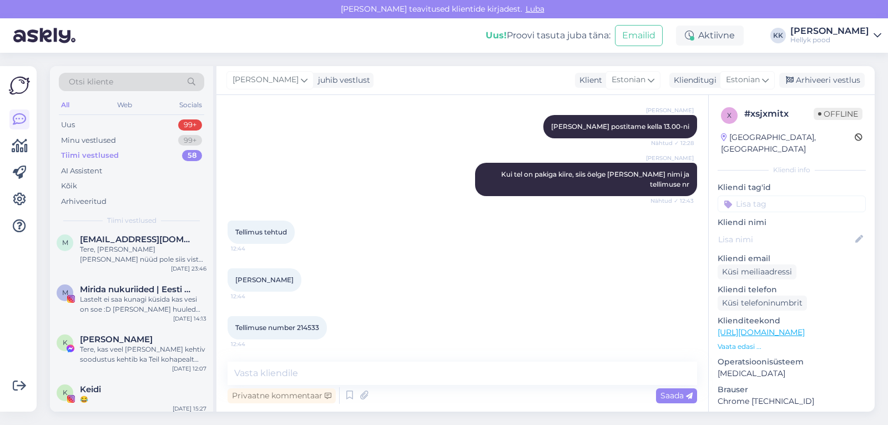
scroll to position [111, 0]
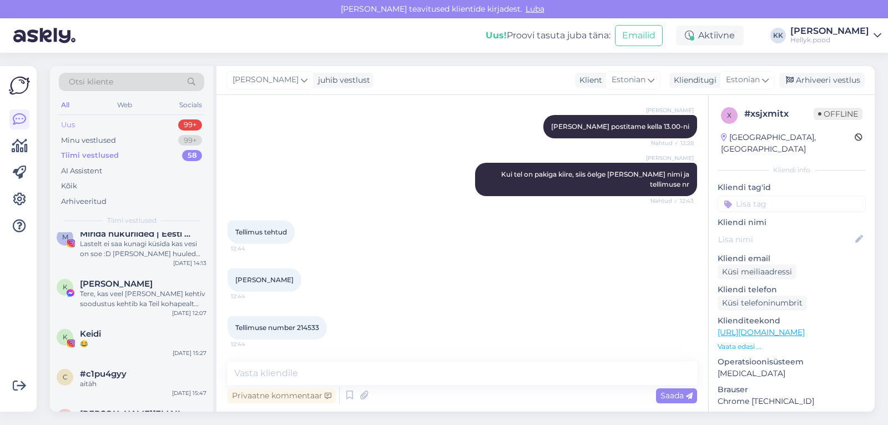
click at [65, 123] on div "Uus" at bounding box center [68, 124] width 14 height 11
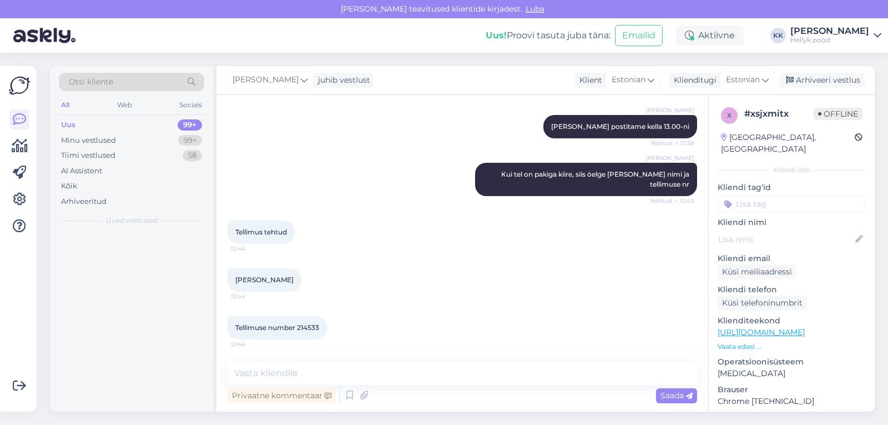
scroll to position [0, 0]
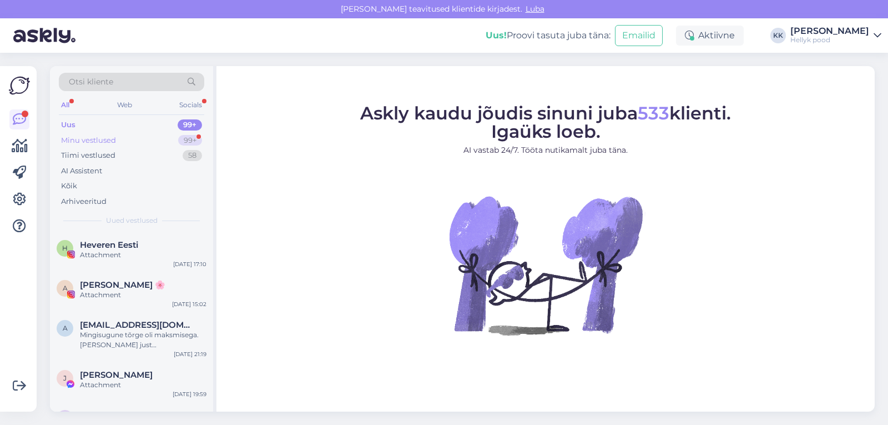
click at [78, 137] on div "Minu vestlused" at bounding box center [88, 140] width 55 height 11
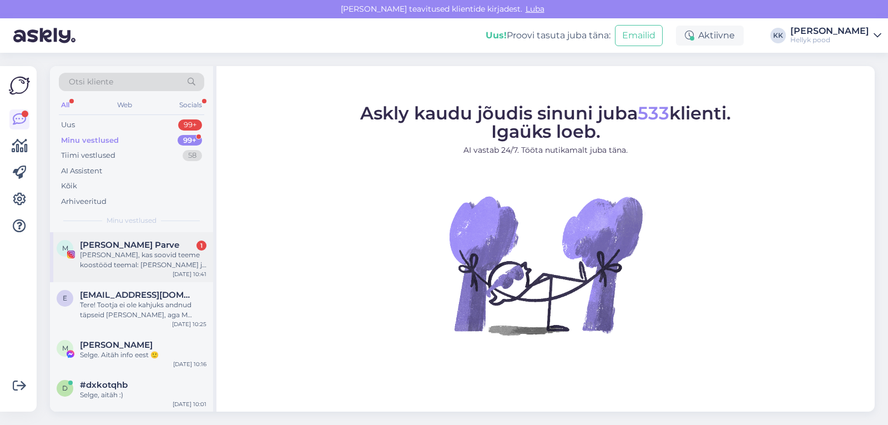
click at [140, 255] on div "[PERSON_NAME], kas soovid teeme koostööd teemal: [PERSON_NAME] ja sügiseks valm…" at bounding box center [143, 260] width 127 height 20
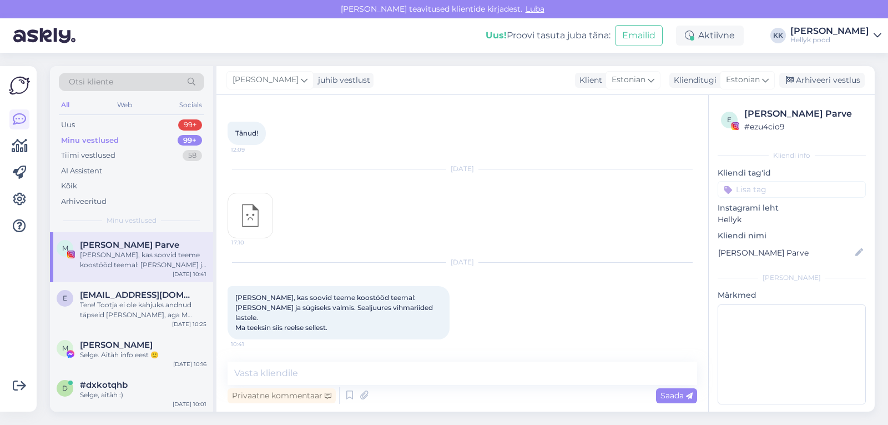
scroll to position [1698, 0]
